Goal: Transaction & Acquisition: Purchase product/service

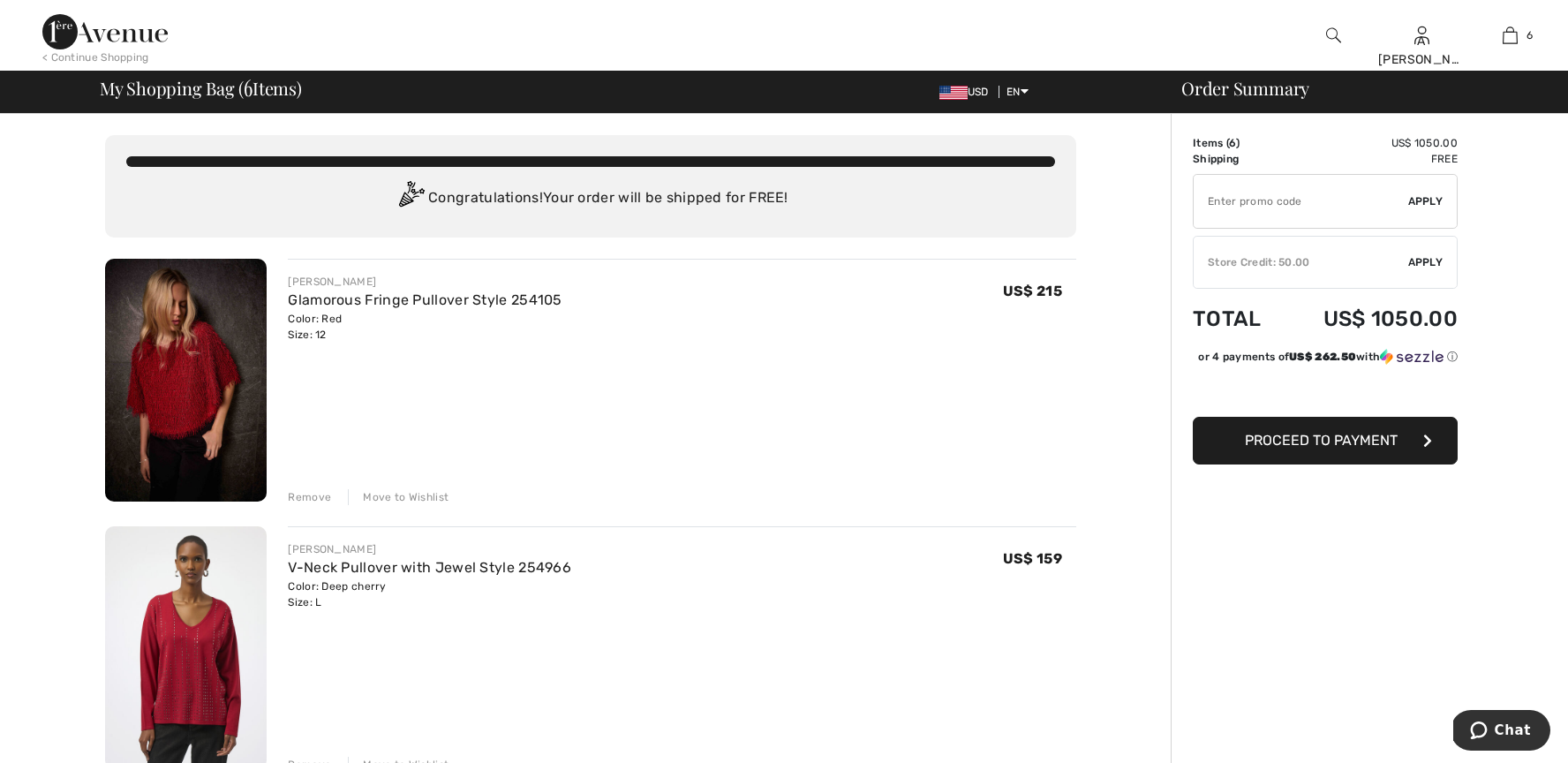
type input "EXTRA15"
type input "NEW15"
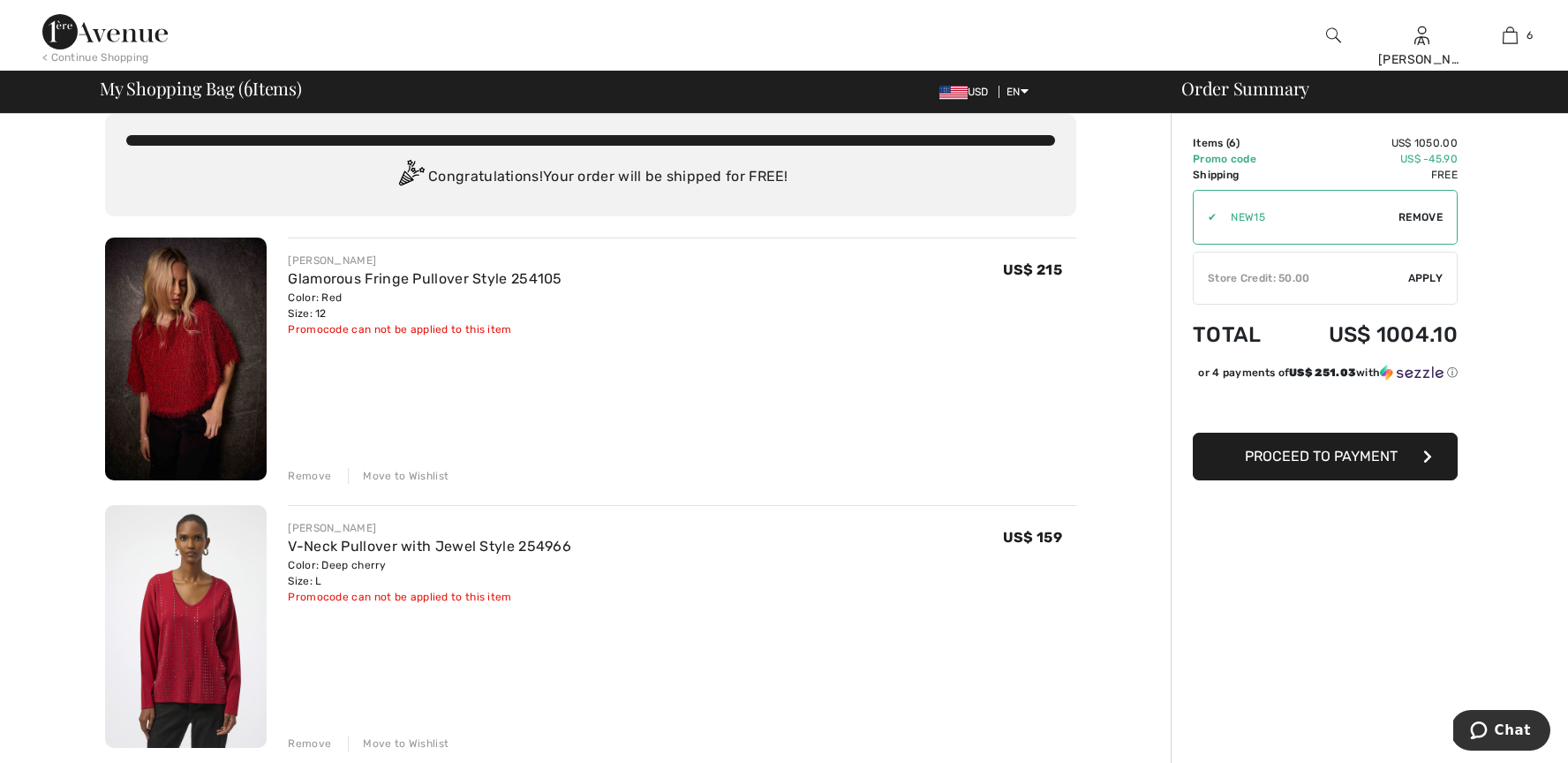
scroll to position [29, 0]
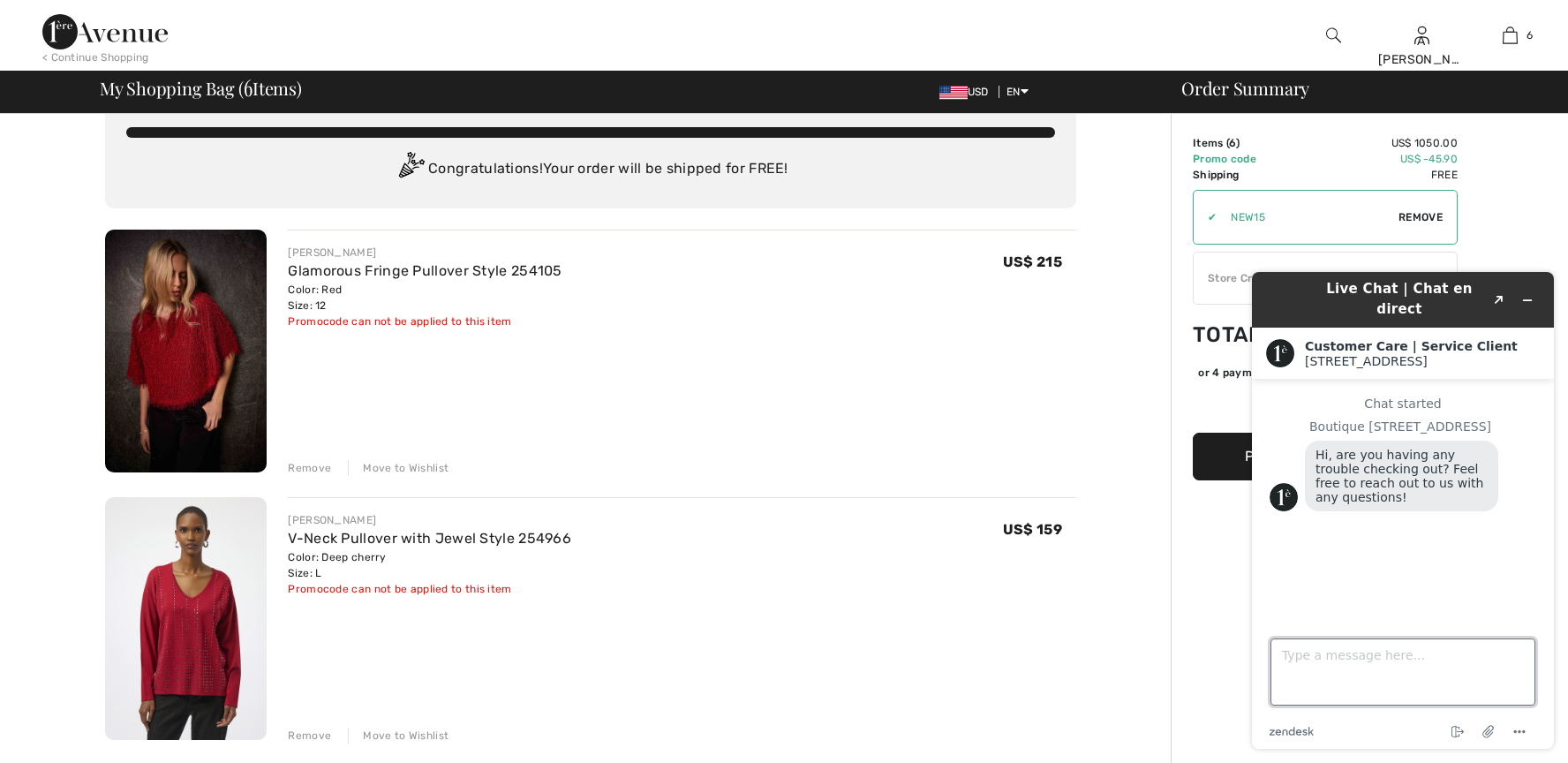
click at [1326, 663] on textarea "Type a message here..." at bounding box center [1403, 671] width 265 height 67
type textarea "no but tyvm"
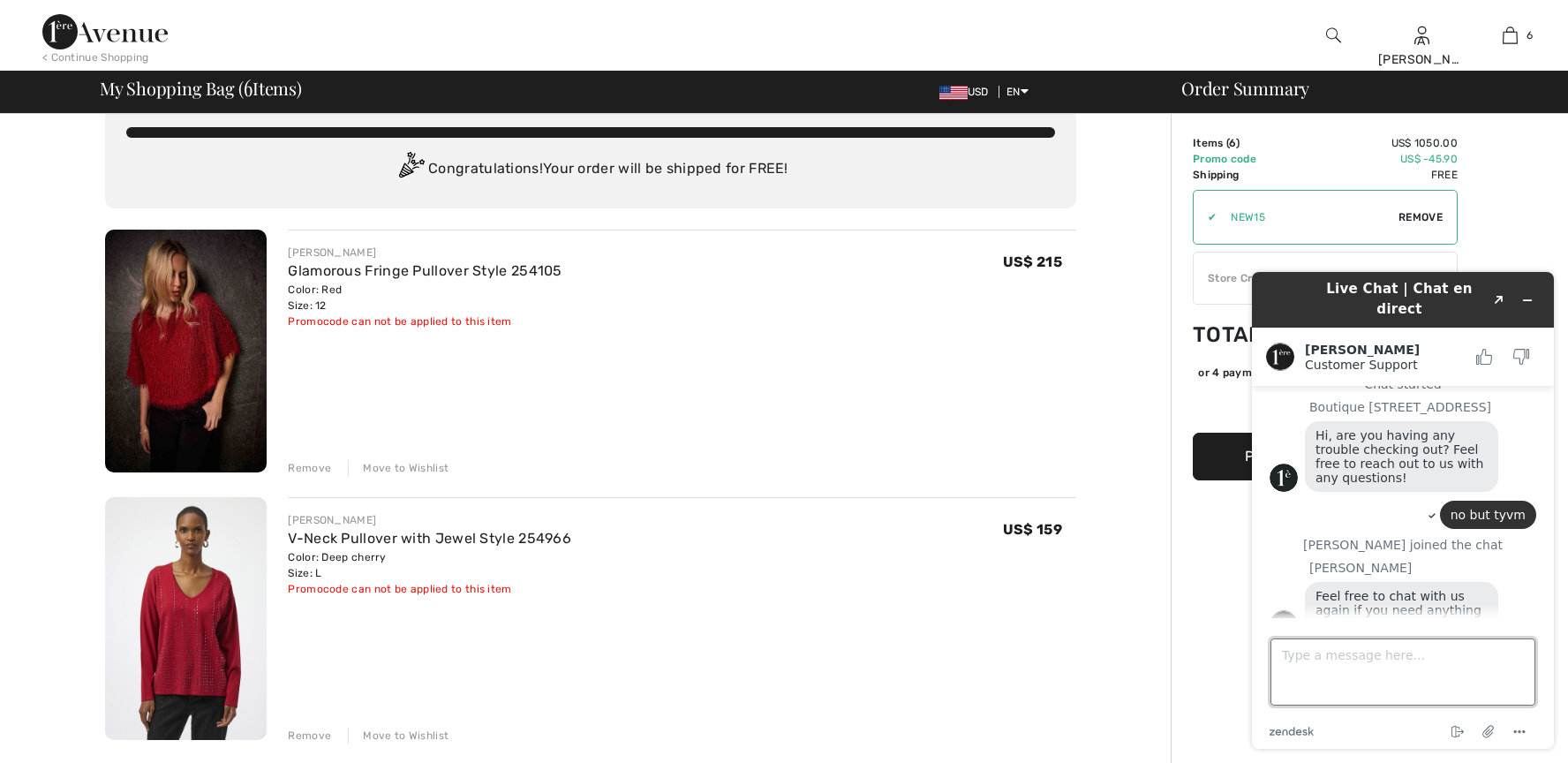
scroll to position [27, 0]
type textarea "oh thx so much"
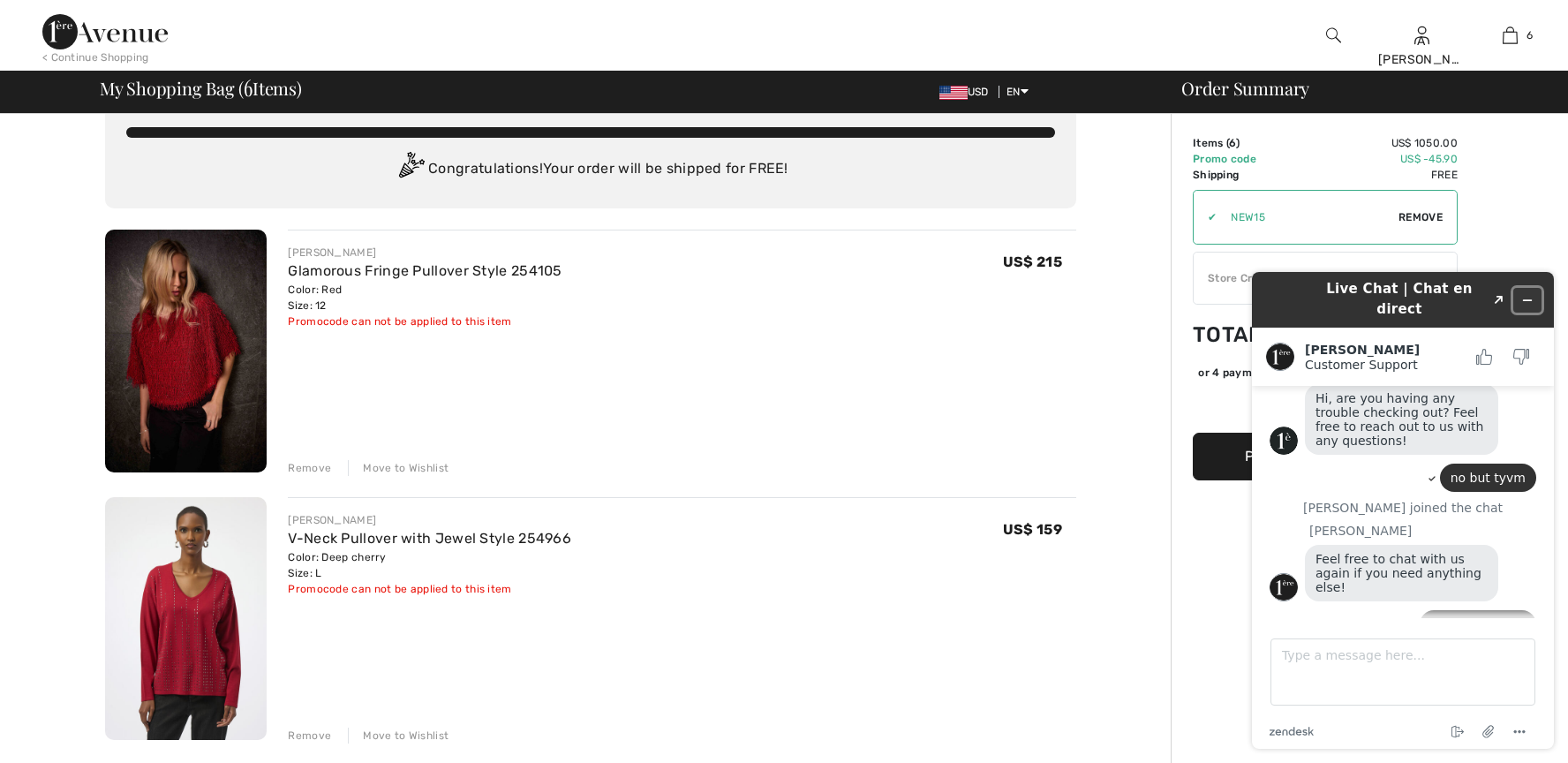
click at [1534, 287] on button "Minimize widget" at bounding box center [1528, 299] width 28 height 25
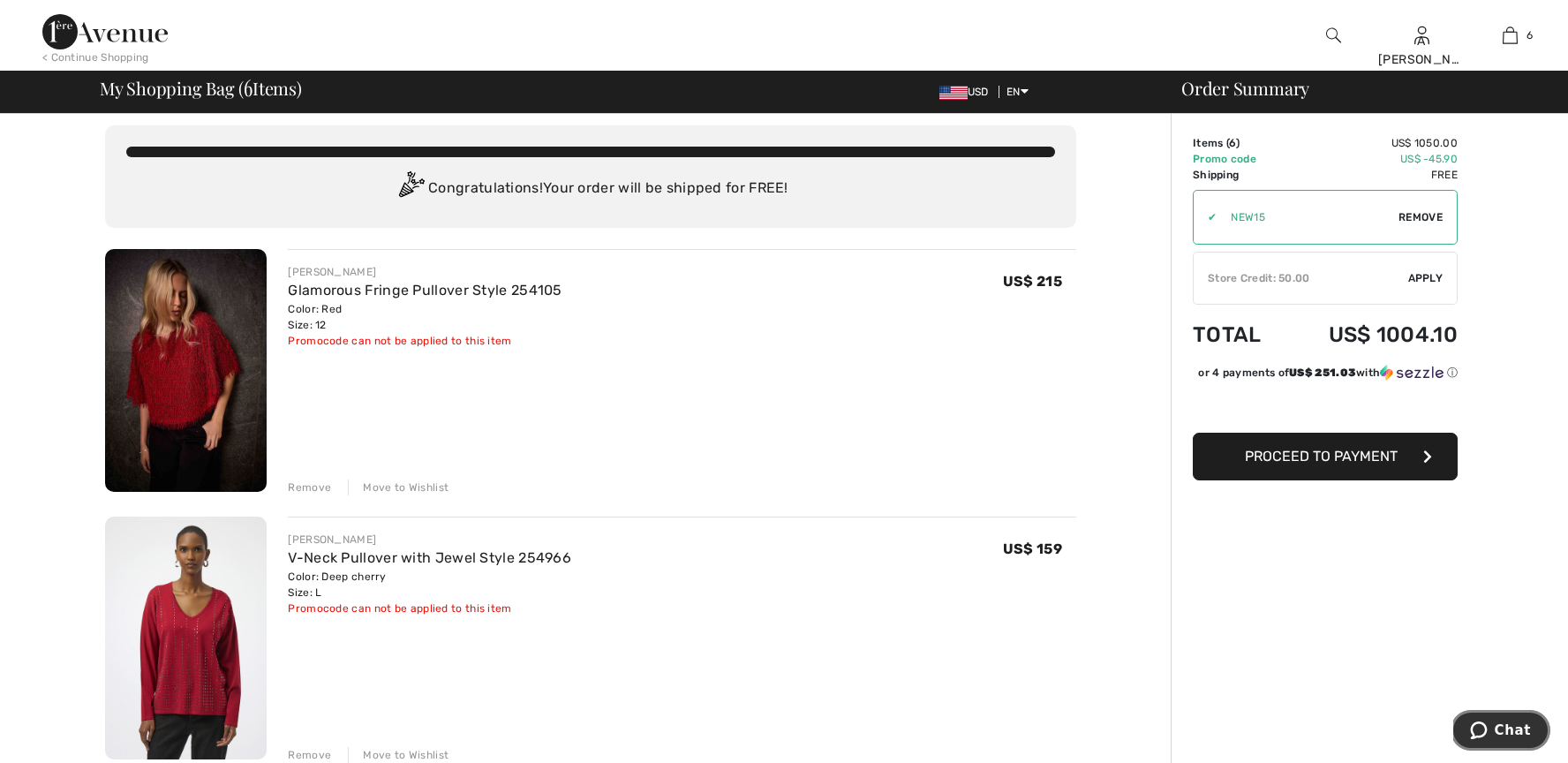
scroll to position [0, 0]
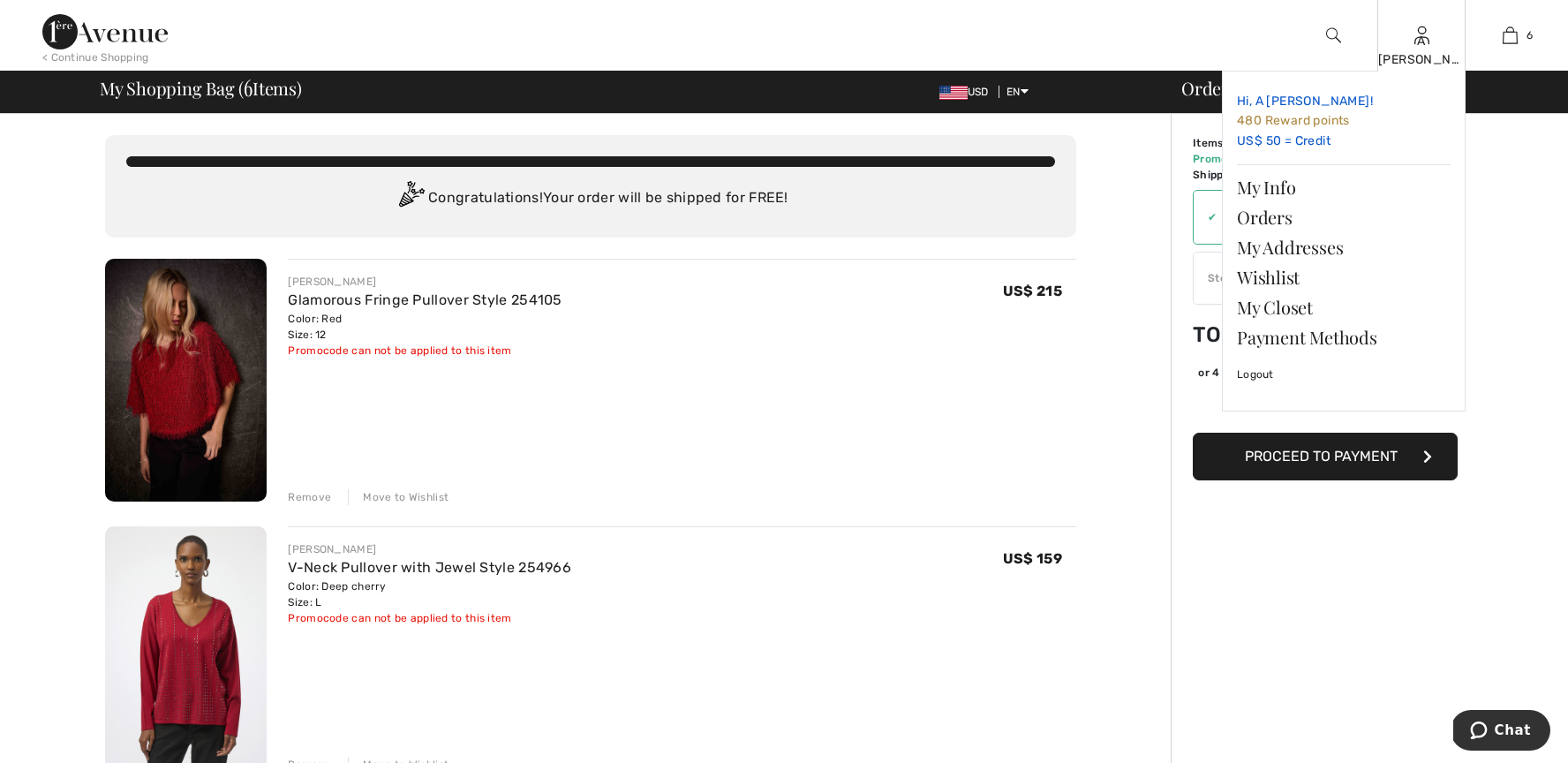
click at [1322, 139] on link "Hi, A [PERSON_NAME]! 480 Reward points US$ 50 = Credit" at bounding box center [1344, 121] width 214 height 72
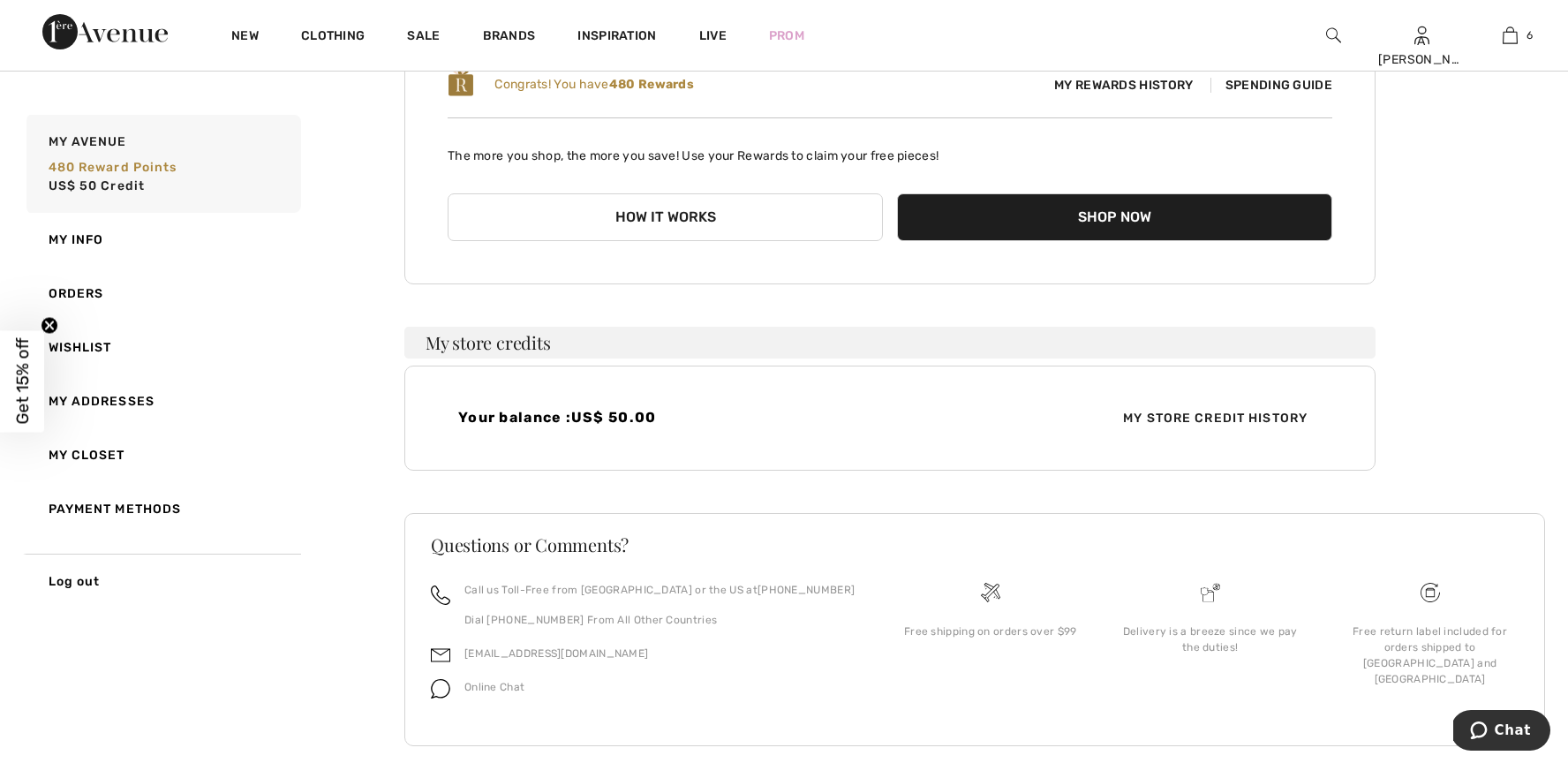
scroll to position [237, 0]
